Goal: Obtain resource: Obtain resource

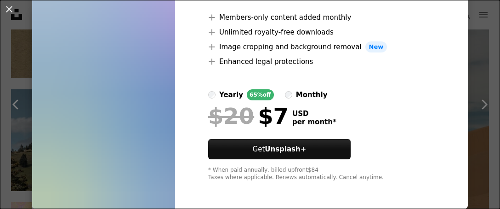
scroll to position [86, 0]
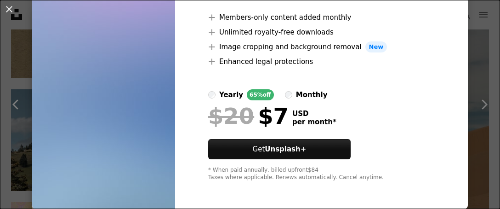
click at [388, 69] on div at bounding box center [321, 78] width 227 height 22
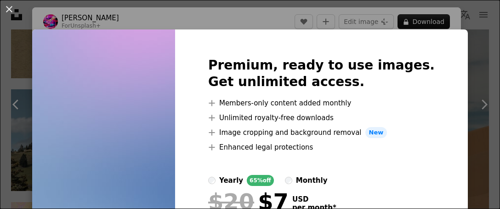
click at [436, 62] on div "Premium, ready to use images. Get unlimited access. A plus sign Members-only co…" at bounding box center [321, 161] width 293 height 265
click at [9, 7] on button "An X shape" at bounding box center [9, 9] width 11 height 11
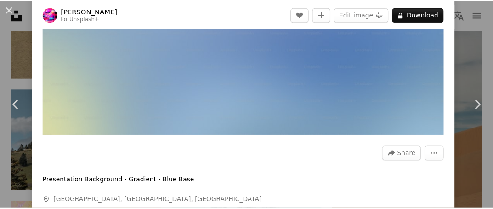
scroll to position [184, 0]
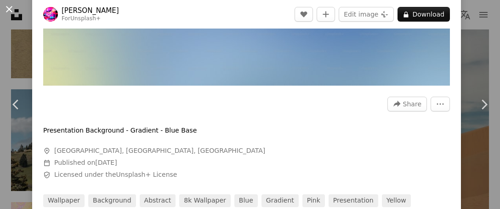
click at [9, 10] on button "An X shape" at bounding box center [9, 9] width 11 height 11
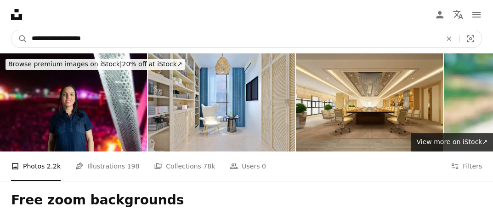
click at [118, 38] on input "**********" at bounding box center [233, 38] width 412 height 17
type input "**********"
click at [11, 30] on button "A magnifying glass" at bounding box center [19, 38] width 16 height 17
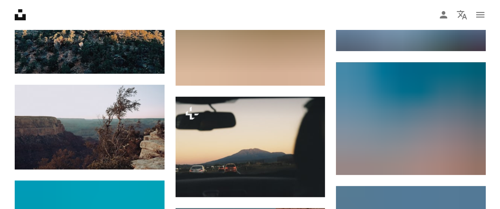
scroll to position [7675, 0]
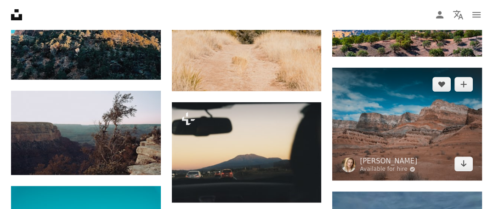
click at [403, 137] on img at bounding box center [407, 124] width 150 height 112
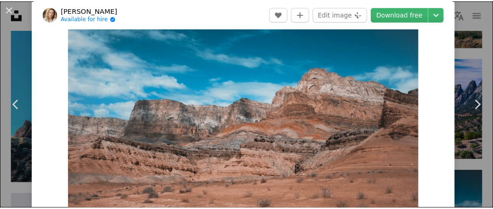
scroll to position [46, 0]
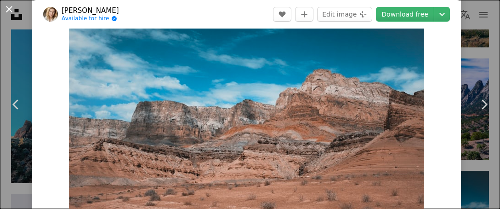
click at [11, 9] on button "An X shape" at bounding box center [9, 9] width 11 height 11
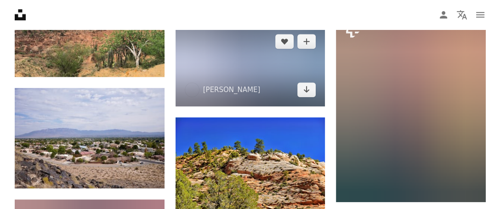
scroll to position [7996, 0]
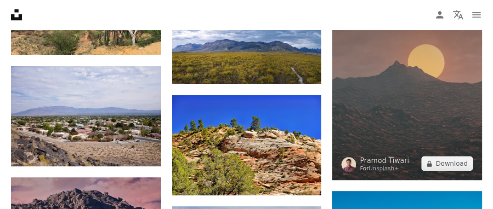
click at [400, 112] on img at bounding box center [407, 86] width 150 height 187
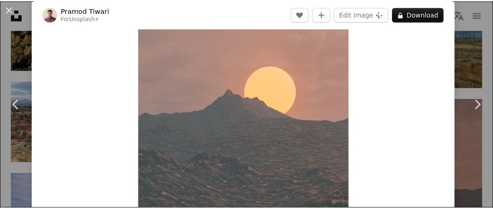
scroll to position [46, 0]
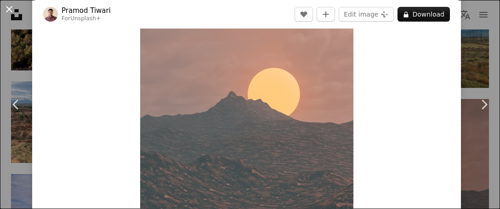
click at [12, 8] on button "An X shape" at bounding box center [9, 9] width 11 height 11
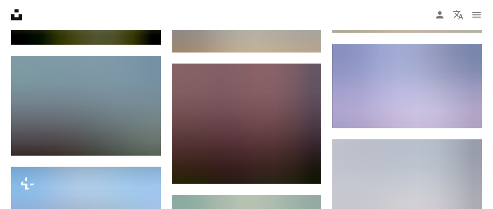
scroll to position [12730, 0]
